Goal: Register for event/course: Sign up to attend an event or enroll in a course

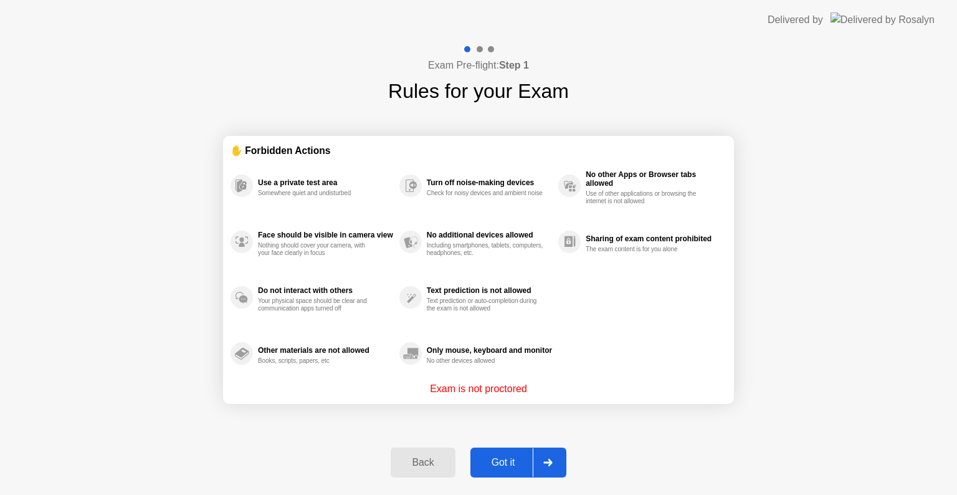
click at [500, 457] on div "Got it" at bounding box center [503, 462] width 59 height 11
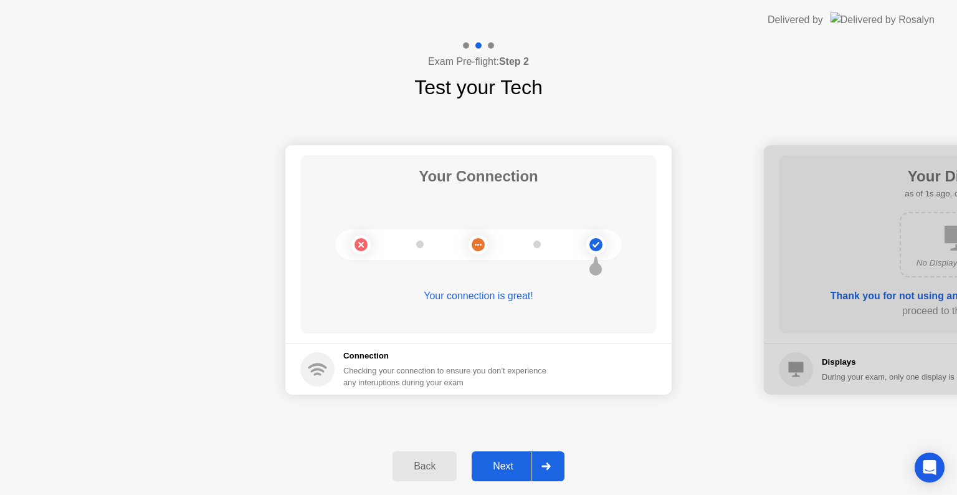
click at [548, 468] on icon at bounding box center [546, 465] width 9 height 7
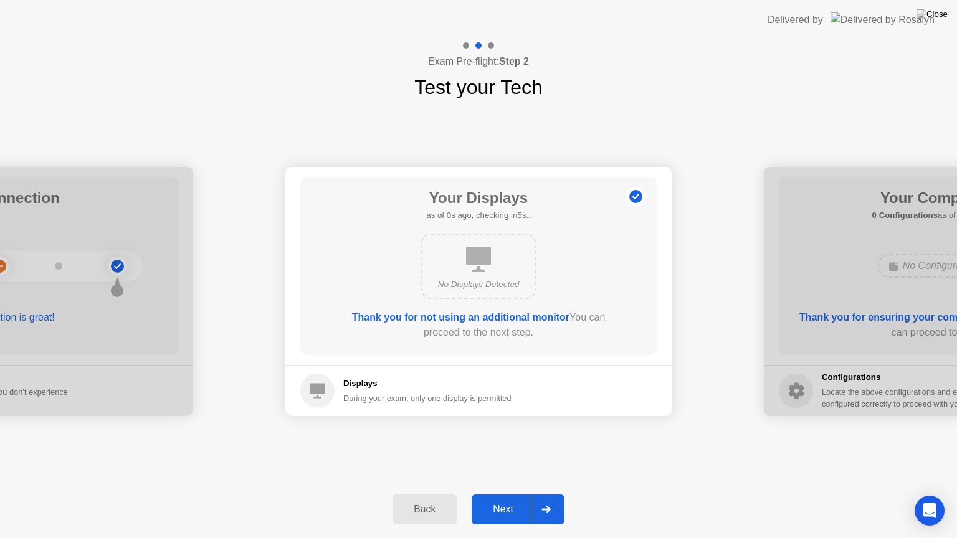
click at [548, 482] on div "Back Next" at bounding box center [478, 509] width 957 height 57
click at [553, 494] on div at bounding box center [546, 509] width 30 height 29
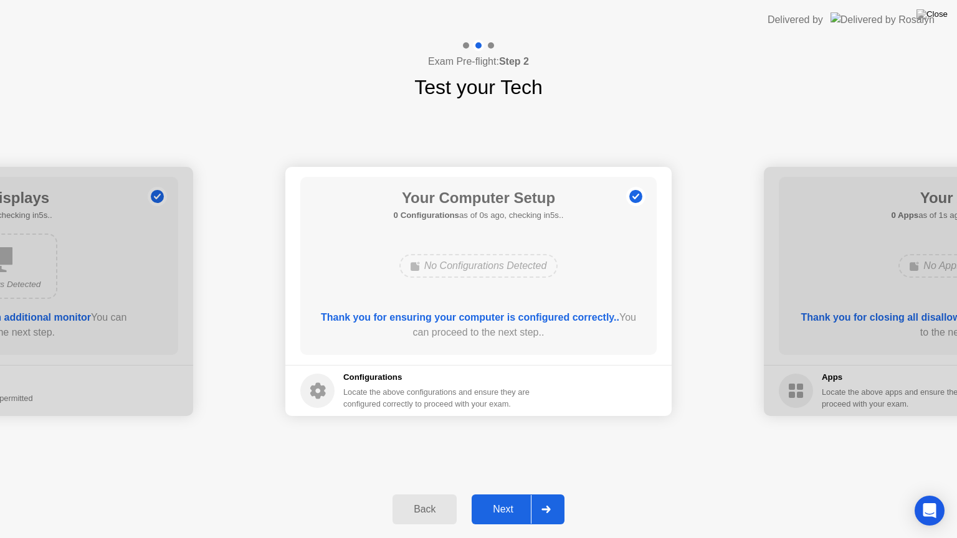
click at [553, 494] on div at bounding box center [546, 509] width 30 height 29
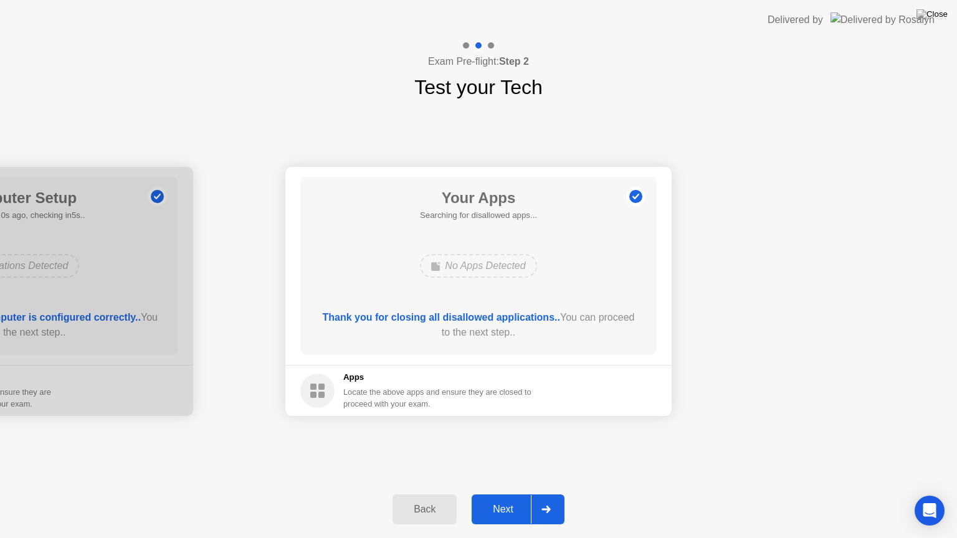
click at [553, 494] on div at bounding box center [546, 509] width 30 height 29
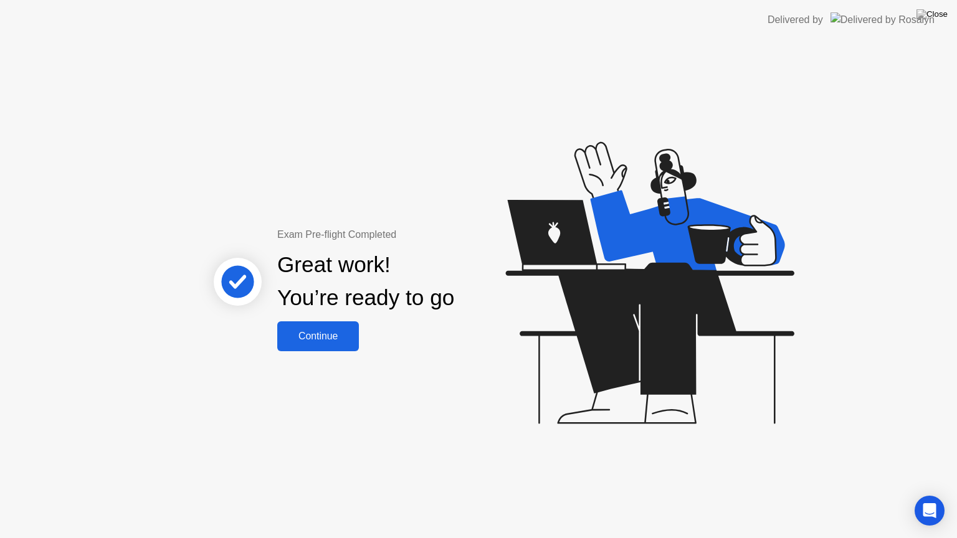
click at [307, 340] on div "Continue" at bounding box center [318, 336] width 74 height 11
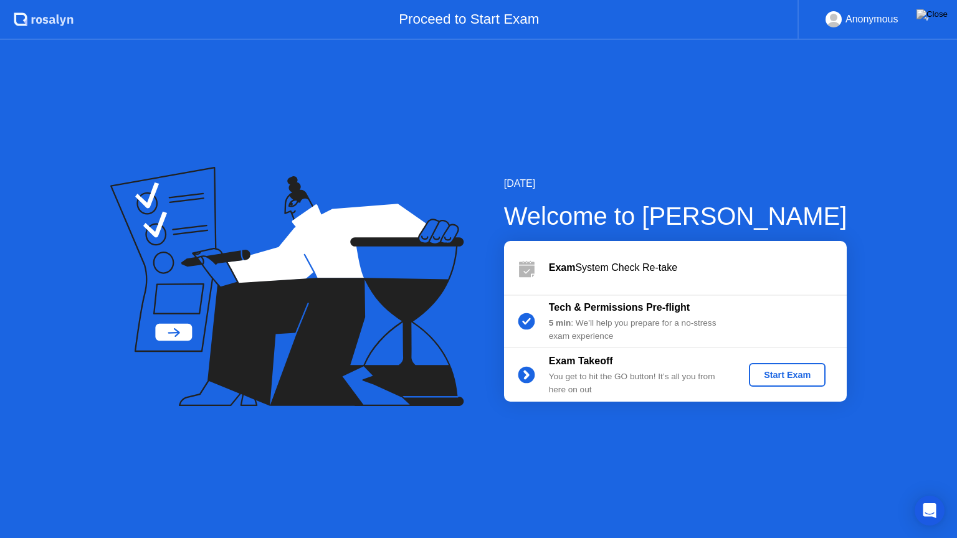
click at [793, 379] on div "Start Exam" at bounding box center [787, 375] width 67 height 10
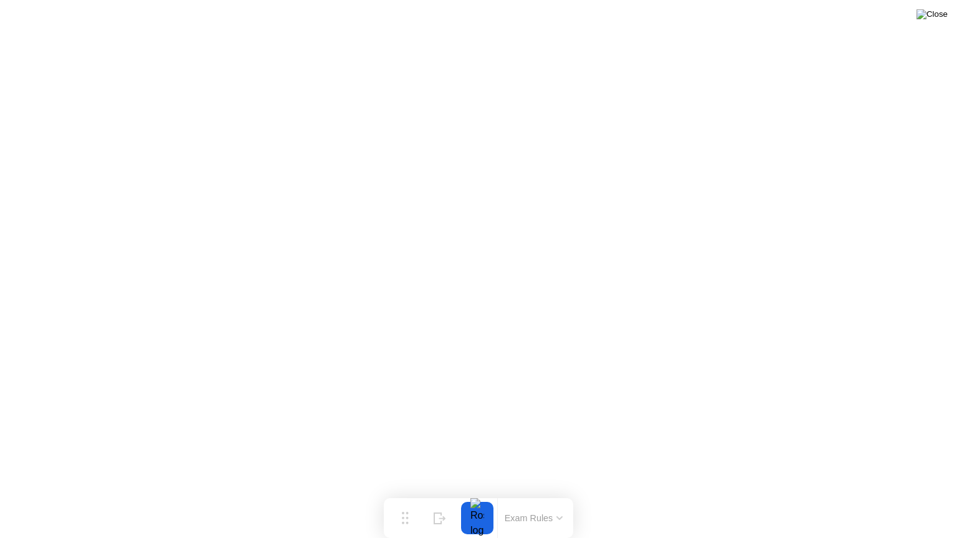
click at [938, 17] on img at bounding box center [932, 14] width 31 height 10
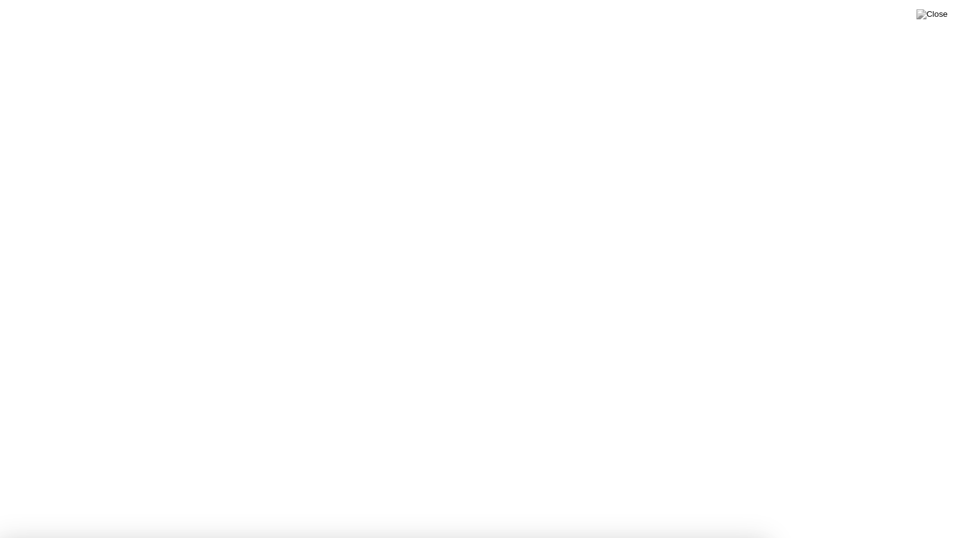
click at [943, 22] on button at bounding box center [932, 14] width 37 height 16
